Goal: Task Accomplishment & Management: Manage account settings

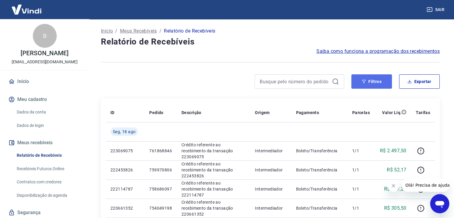
click at [377, 77] on button "Filtros" at bounding box center [372, 81] width 41 height 14
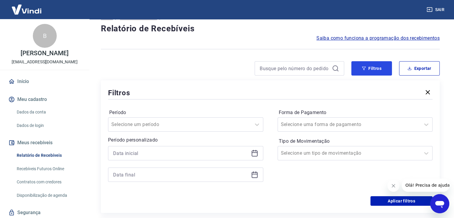
scroll to position [60, 0]
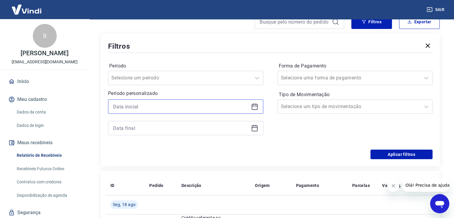
click at [145, 105] on input at bounding box center [181, 106] width 136 height 9
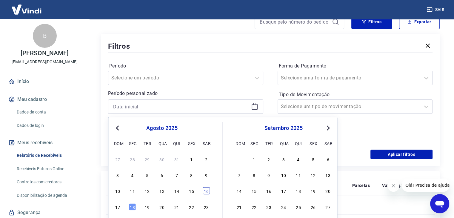
click at [207, 193] on div "16" at bounding box center [206, 190] width 7 height 7
type input "[DATE]"
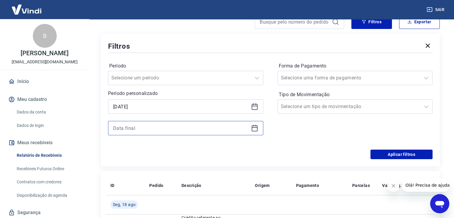
click at [145, 132] on input at bounding box center [181, 128] width 136 height 9
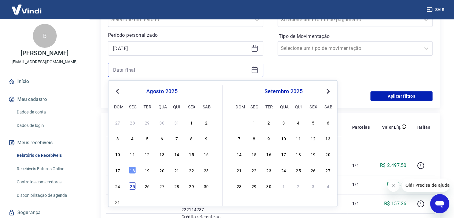
scroll to position [119, 0]
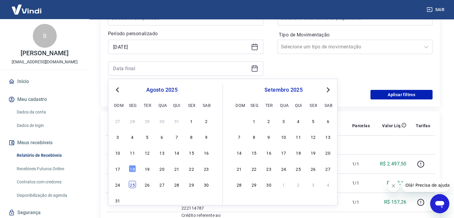
click at [131, 183] on div "25" at bounding box center [132, 184] width 7 height 7
click at [131, 183] on p "222453826" at bounding box center [125, 183] width 29 height 6
click at [148, 67] on input "25/08/2025" at bounding box center [181, 68] width 136 height 9
click at [132, 171] on div "18" at bounding box center [132, 168] width 7 height 7
type input "[DATE]"
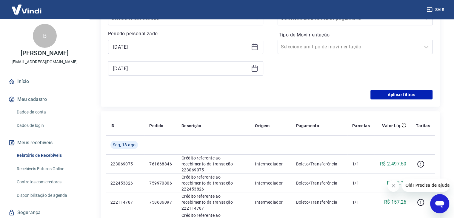
click at [352, 74] on div "Forma de Pagamento Selecione uma forma de pagamento Tipo de Movimentação Seleci…" at bounding box center [355, 41] width 155 height 81
click at [398, 92] on button "Aplicar filtros" at bounding box center [402, 95] width 62 height 10
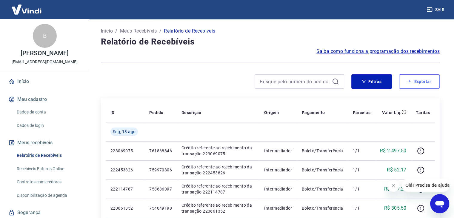
click at [415, 78] on button "Exportar" at bounding box center [419, 81] width 41 height 14
type input "[DATE]"
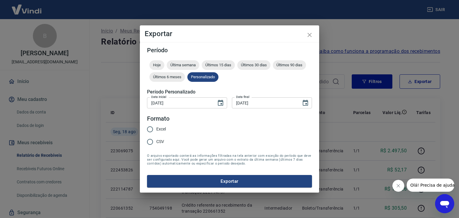
click at [147, 126] on input "Excel" at bounding box center [150, 129] width 13 height 13
radio input "true"
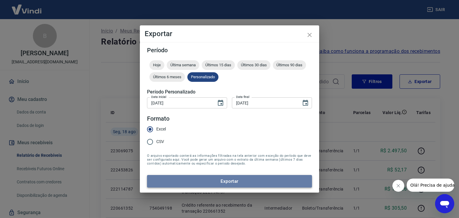
click at [214, 182] on button "Exportar" at bounding box center [229, 181] width 165 height 13
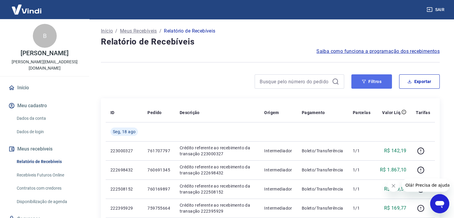
click at [372, 84] on button "Filtros" at bounding box center [372, 81] width 41 height 14
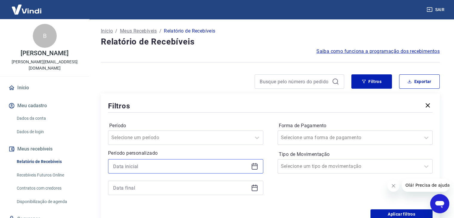
click at [147, 168] on input at bounding box center [181, 166] width 136 height 9
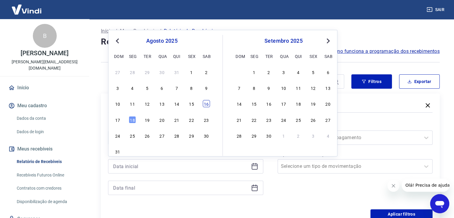
click at [209, 105] on div "16" at bounding box center [206, 103] width 7 height 7
type input "[DATE]"
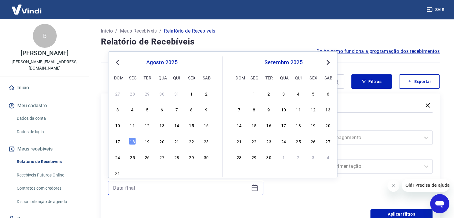
click at [147, 188] on input at bounding box center [181, 187] width 136 height 9
click at [130, 141] on div "18" at bounding box center [132, 141] width 7 height 7
type input "[DATE]"
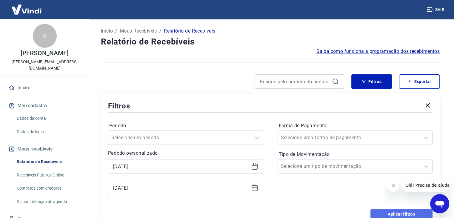
click at [381, 214] on button "Aplicar filtros" at bounding box center [402, 214] width 62 height 10
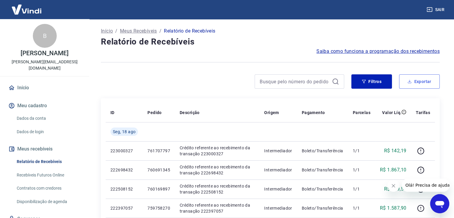
click at [427, 82] on button "Exportar" at bounding box center [419, 81] width 41 height 14
type input "[DATE]"
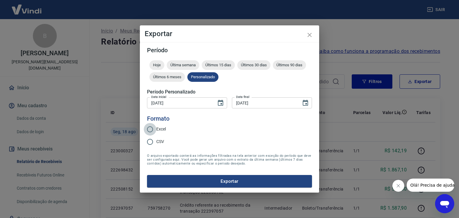
click at [148, 128] on input "Excel" at bounding box center [150, 129] width 13 height 13
radio input "true"
click at [217, 189] on div "Período Hoje Última semana Últimos 15 dias Últimos 30 dias Últimos 90 dias Últi…" at bounding box center [229, 117] width 179 height 151
click at [217, 183] on button "Exportar" at bounding box center [229, 181] width 165 height 13
